Goal: Transaction & Acquisition: Purchase product/service

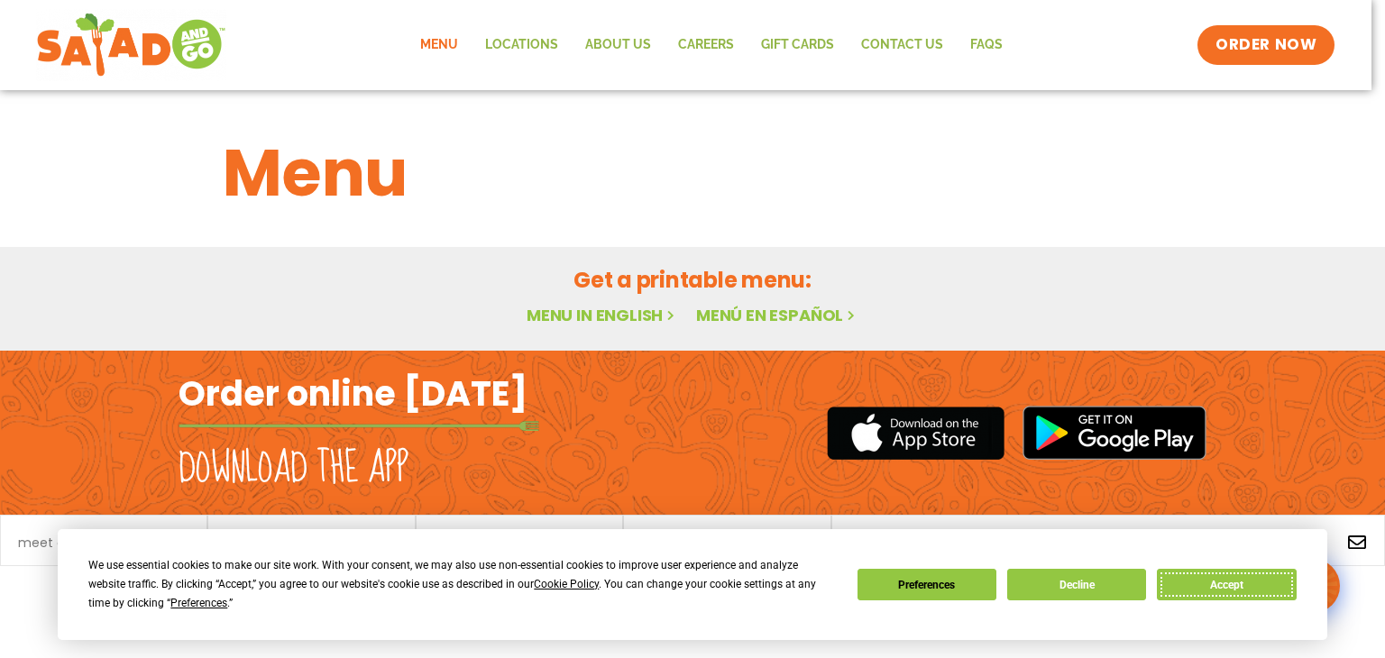
click at [1216, 574] on button "Accept" at bounding box center [1226, 585] width 139 height 32
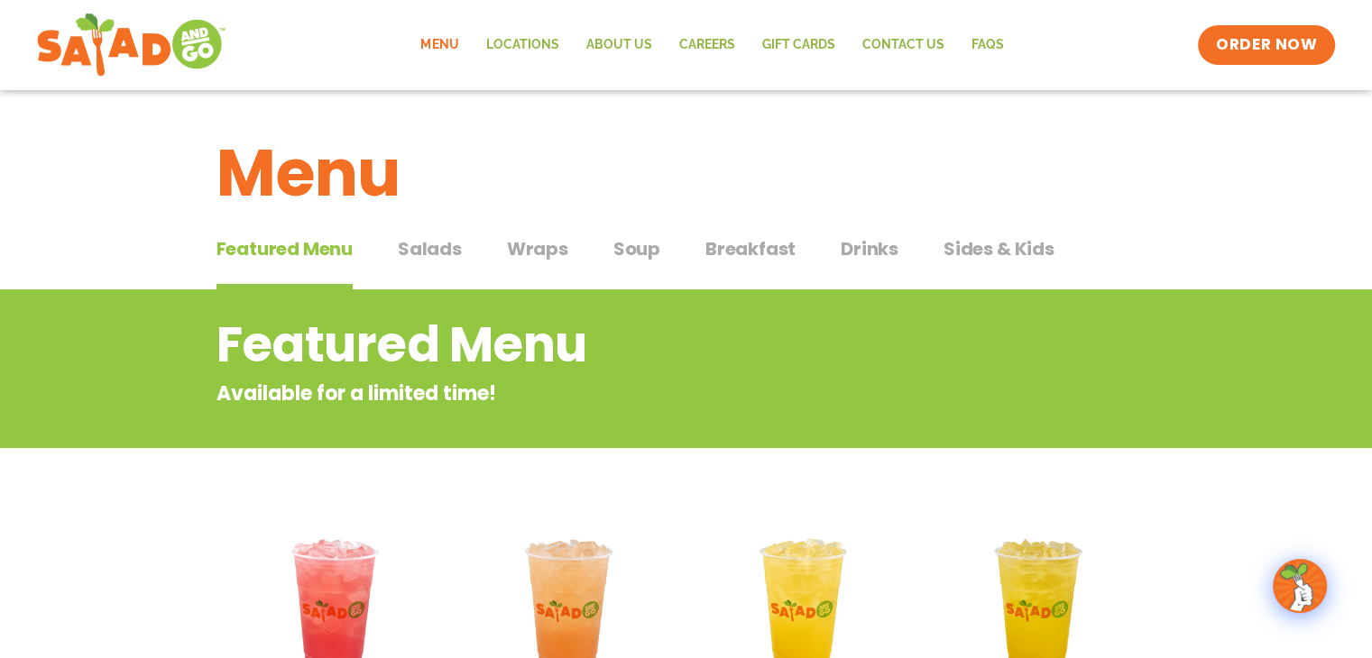
click at [414, 256] on span "Salads" at bounding box center [430, 248] width 64 height 27
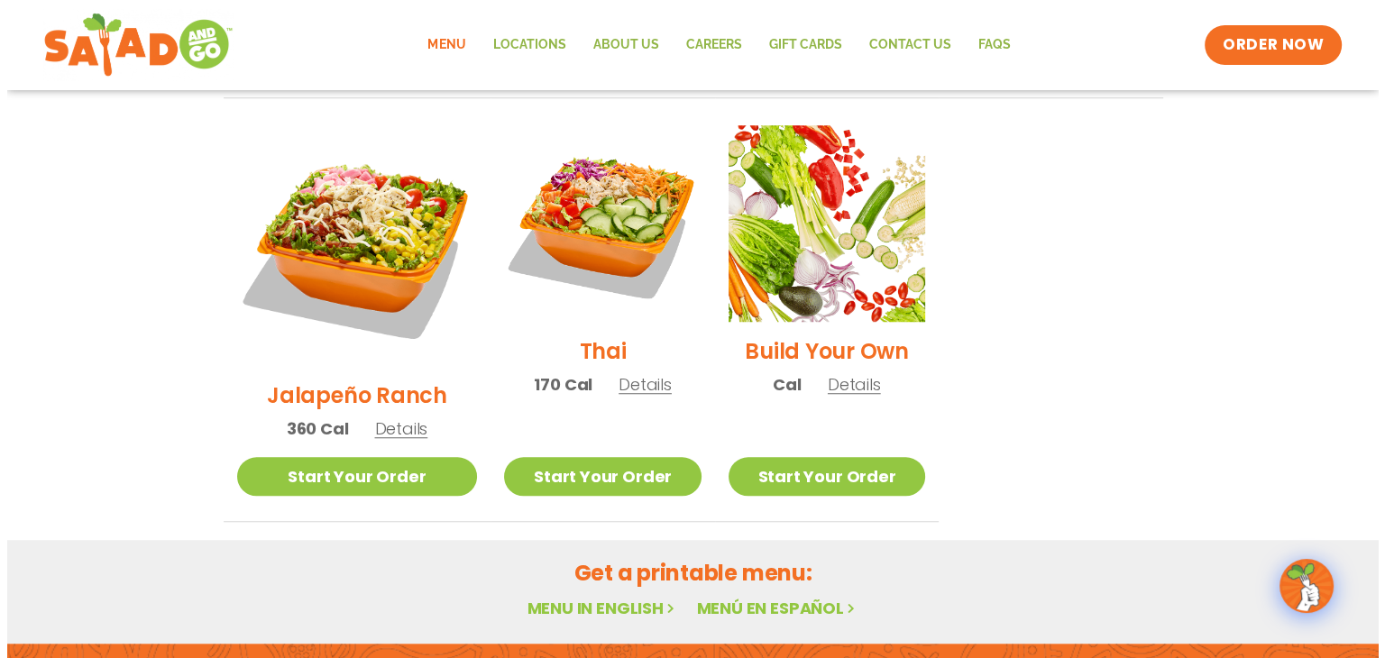
scroll to position [1263, 0]
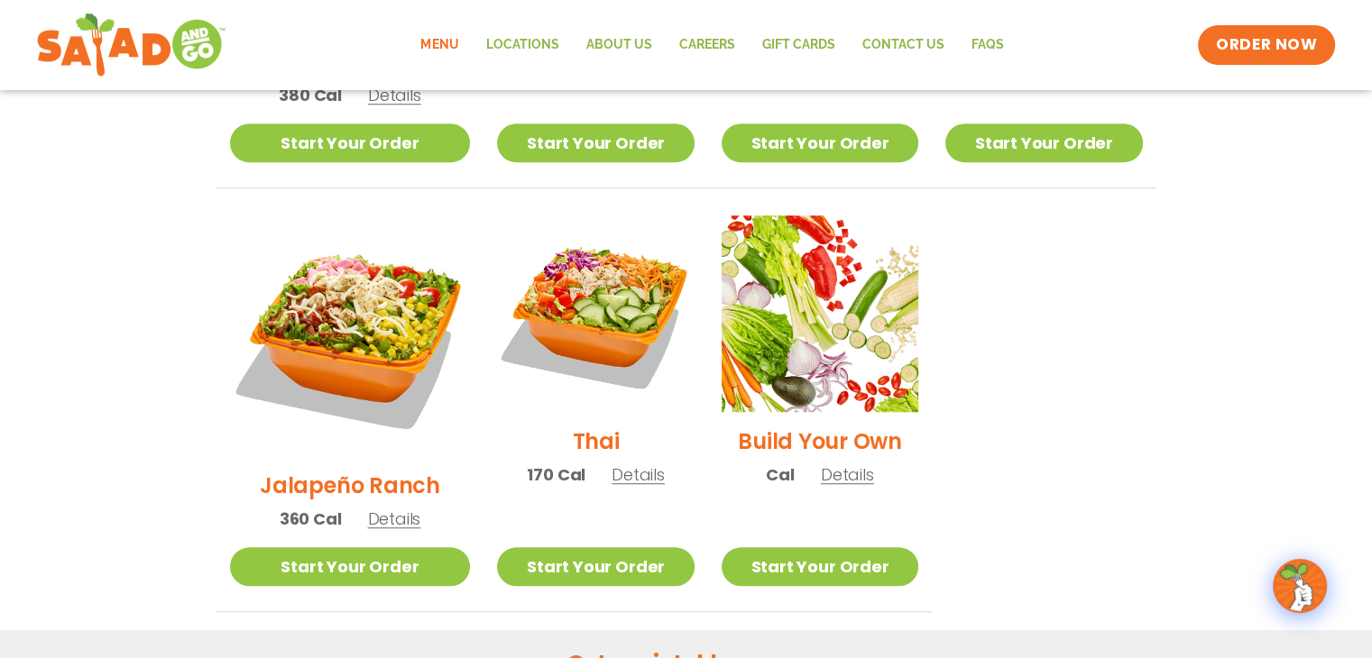
click at [336, 271] on img at bounding box center [350, 336] width 241 height 241
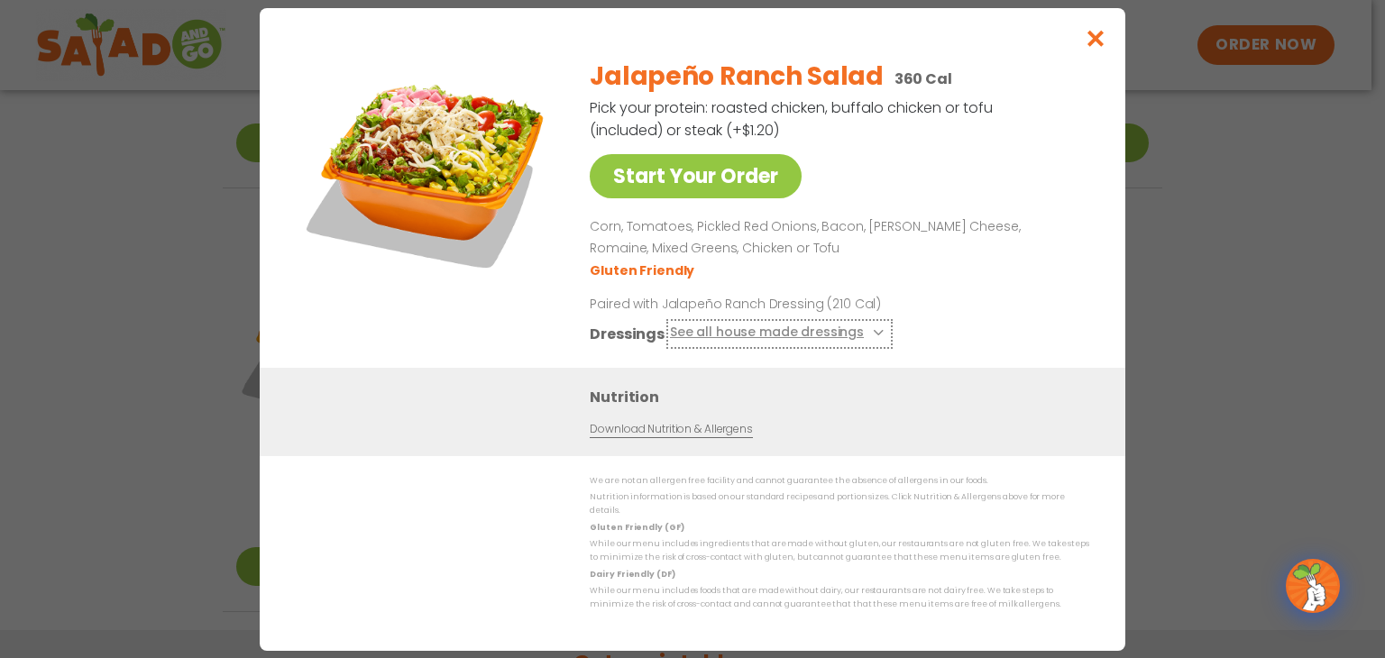
click at [744, 344] on button "See all house made dressings" at bounding box center [779, 333] width 219 height 23
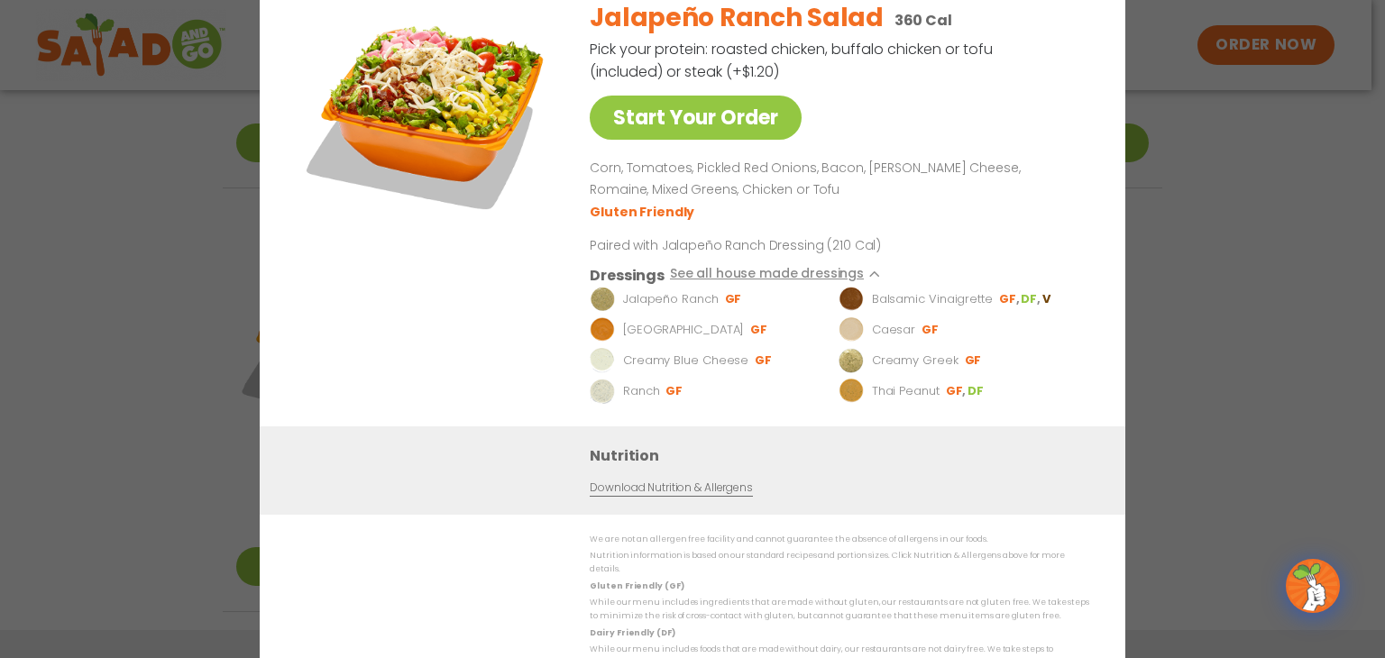
click at [1227, 293] on div "Start Your Order Jalapeño Ranch Salad 360 Cal Pick your protein: roasted chicke…" at bounding box center [692, 329] width 1385 height 658
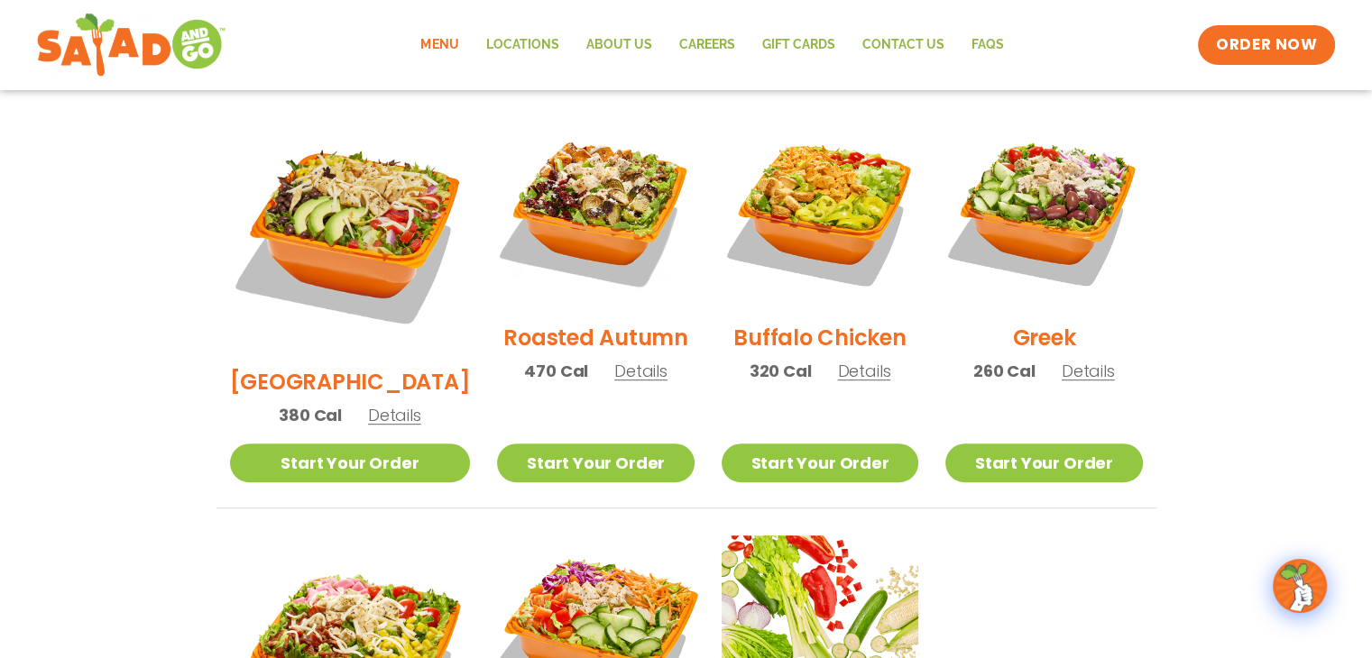
scroll to position [936, 0]
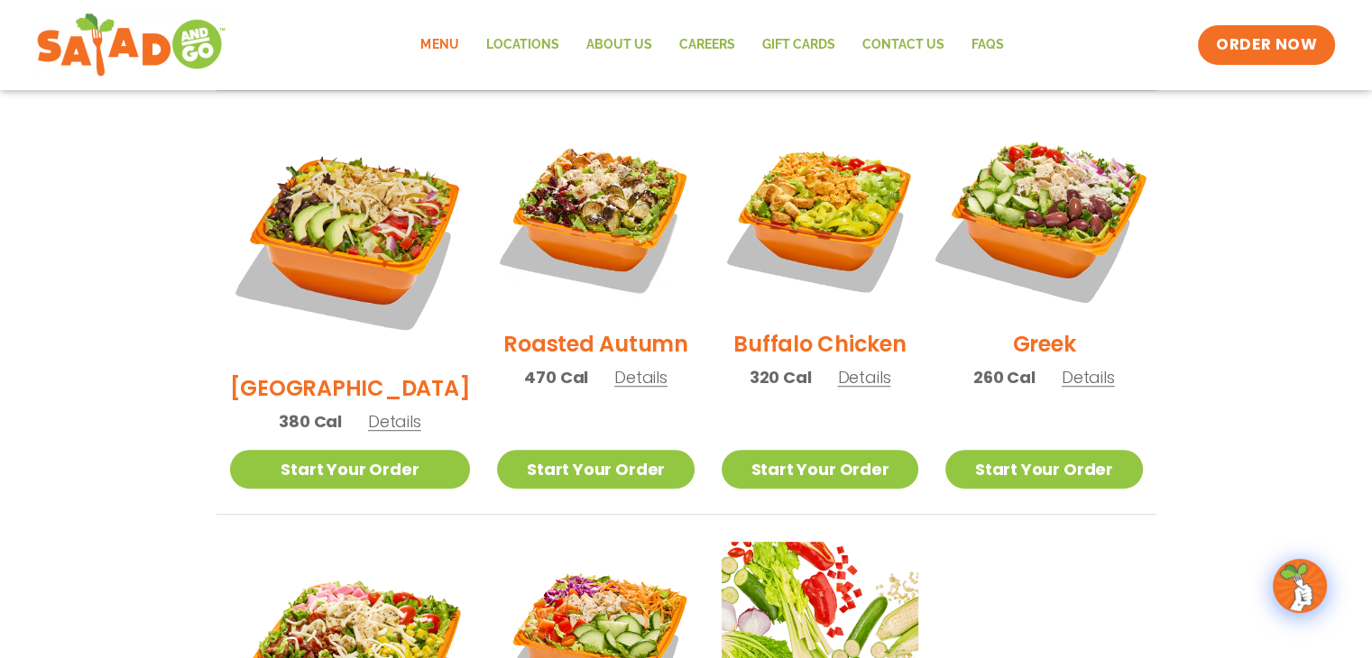
click at [1044, 181] on img at bounding box center [1043, 216] width 231 height 231
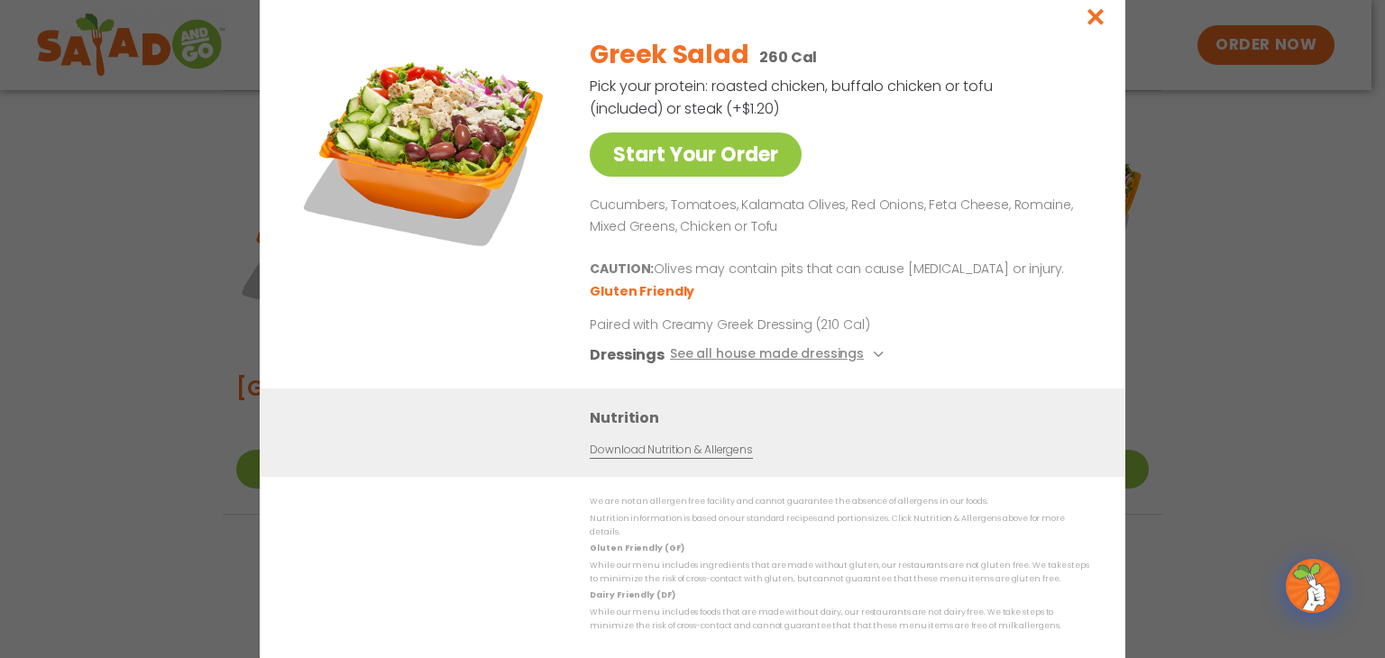
click at [1157, 297] on div "Start Your Order Greek Salad 260 Cal Pick your protein: roasted chicken, buffal…" at bounding box center [692, 329] width 1385 height 658
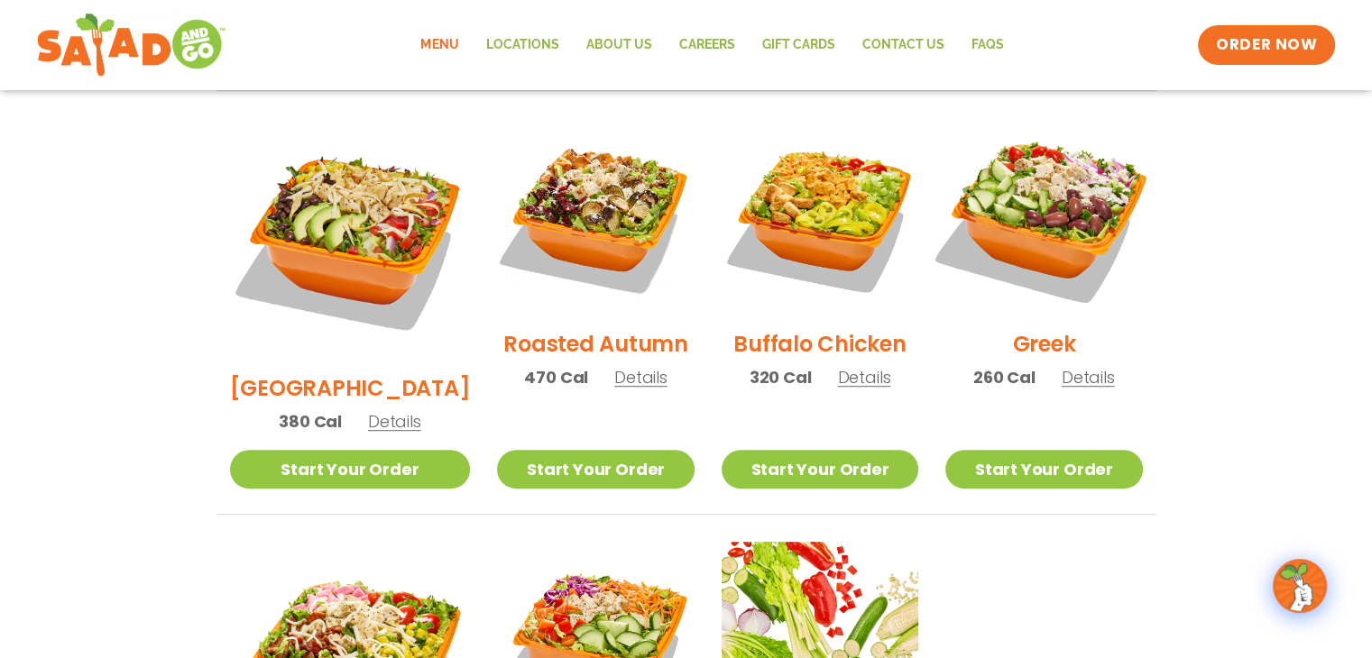
click at [1079, 206] on img at bounding box center [1043, 216] width 231 height 231
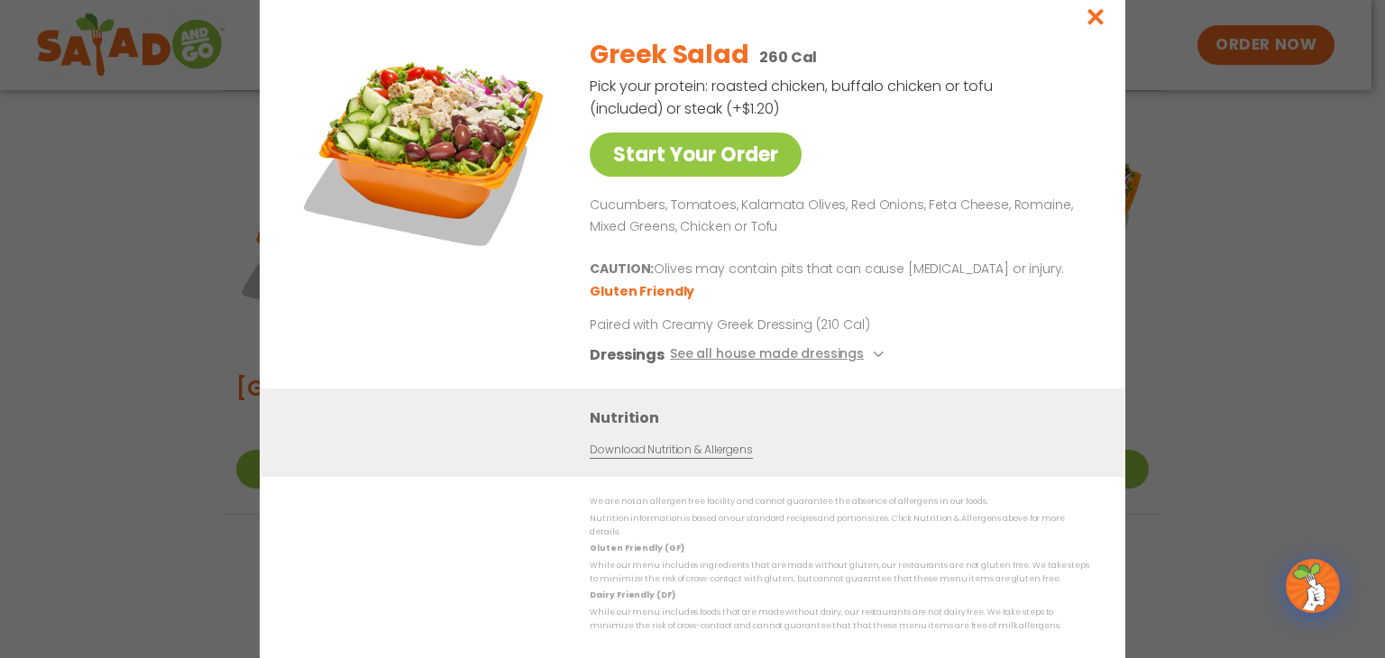
click at [1205, 262] on div "Start Your Order Greek Salad 260 Cal Pick your protein: roasted chicken, buffal…" at bounding box center [692, 329] width 1385 height 658
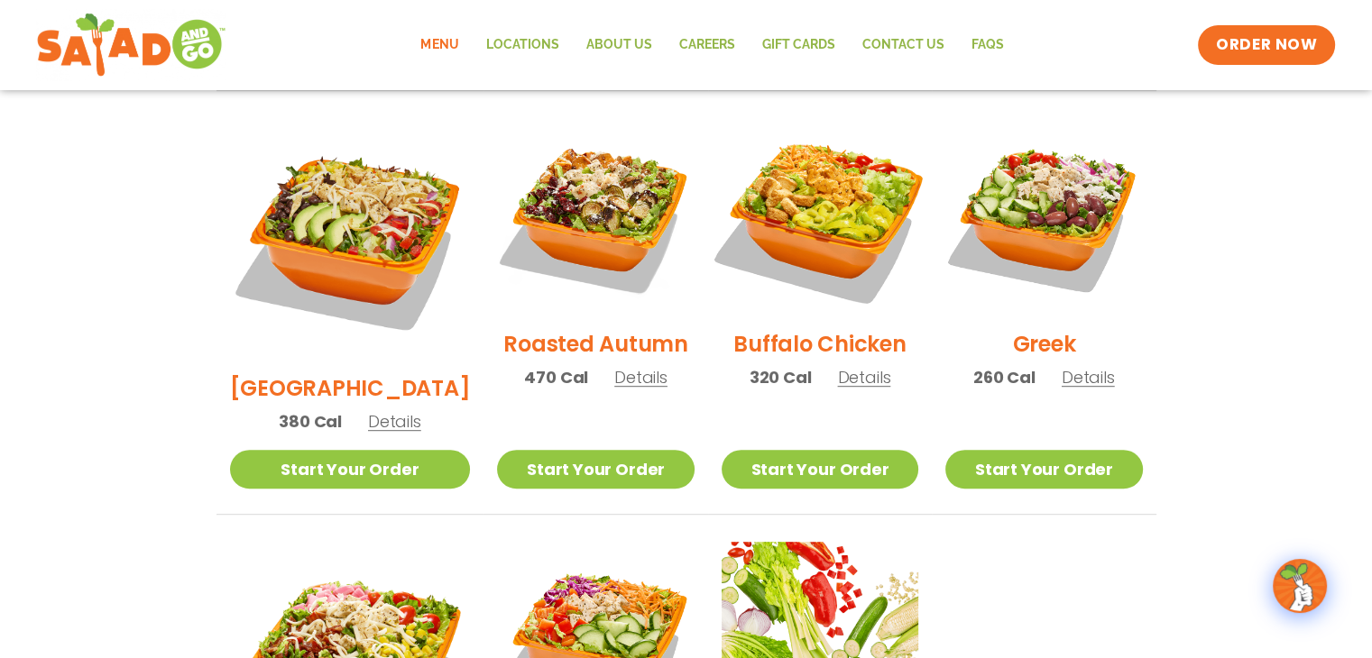
click at [826, 199] on img at bounding box center [819, 216] width 231 height 231
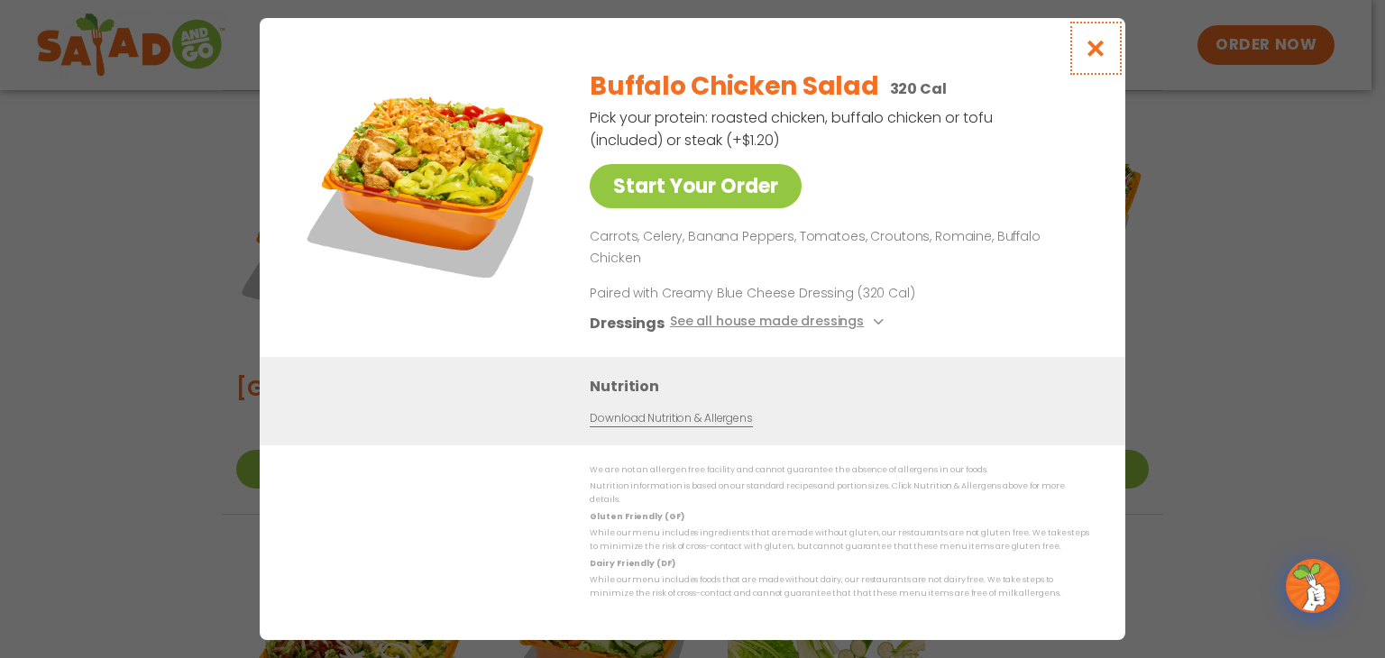
drag, startPoint x: 1093, startPoint y: 73, endPoint x: 1032, endPoint y: 2, distance: 94.0
click at [1092, 58] on icon "Close modal" at bounding box center [1096, 48] width 23 height 19
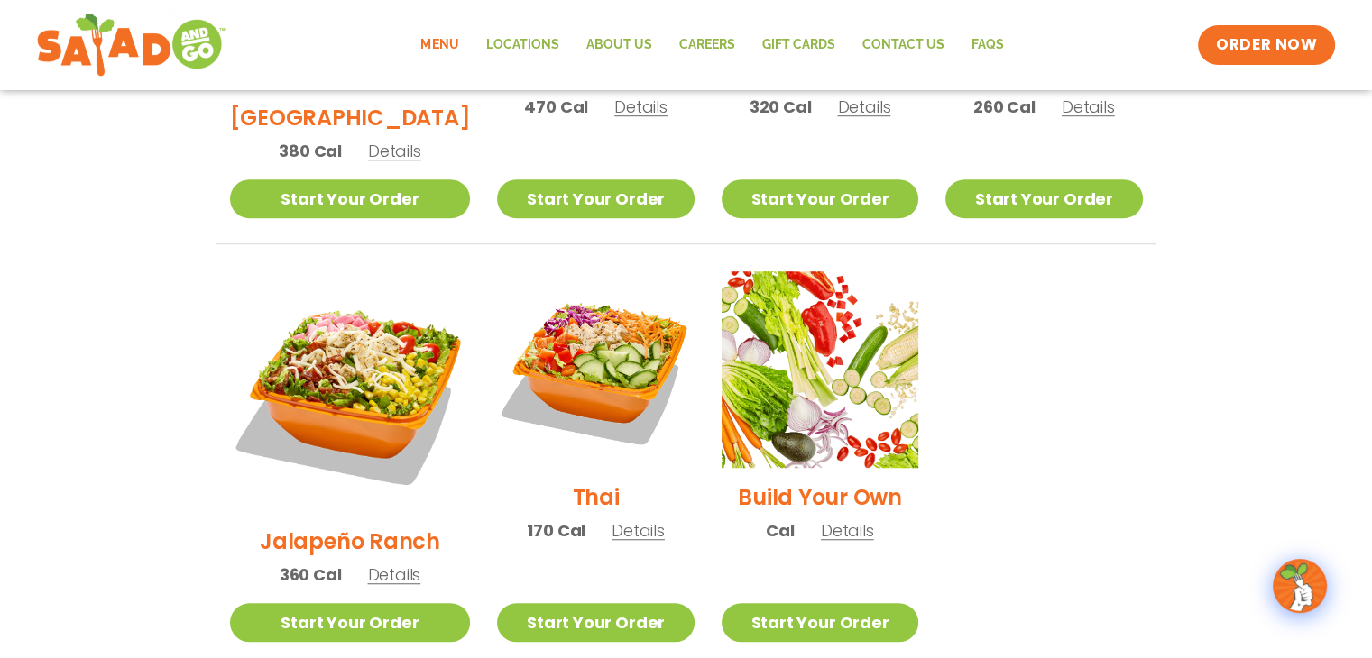
scroll to position [1297, 0]
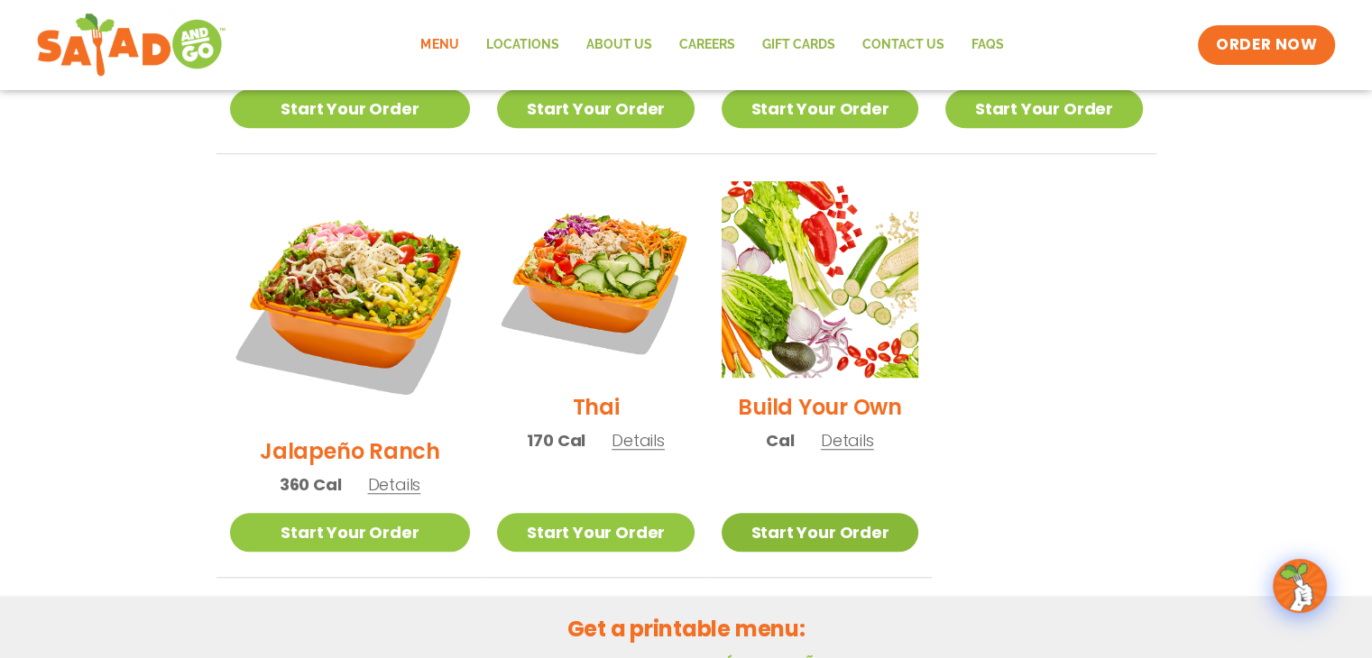
click at [837, 513] on link "Start Your Order" at bounding box center [820, 532] width 197 height 39
